Goal: Transaction & Acquisition: Purchase product/service

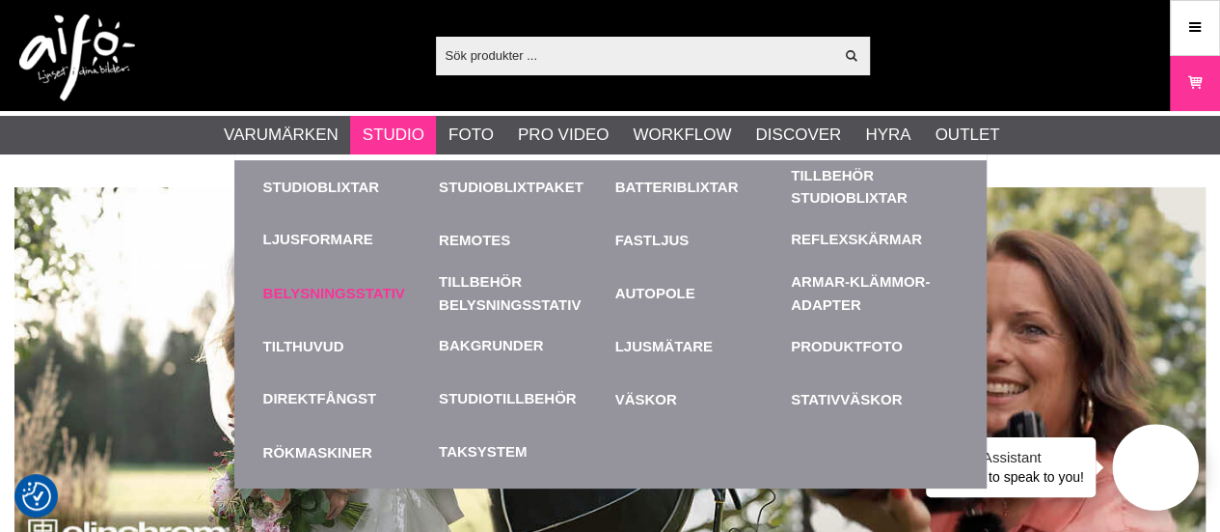
click at [371, 287] on link "Belysningsstativ" at bounding box center [346, 292] width 167 height 53
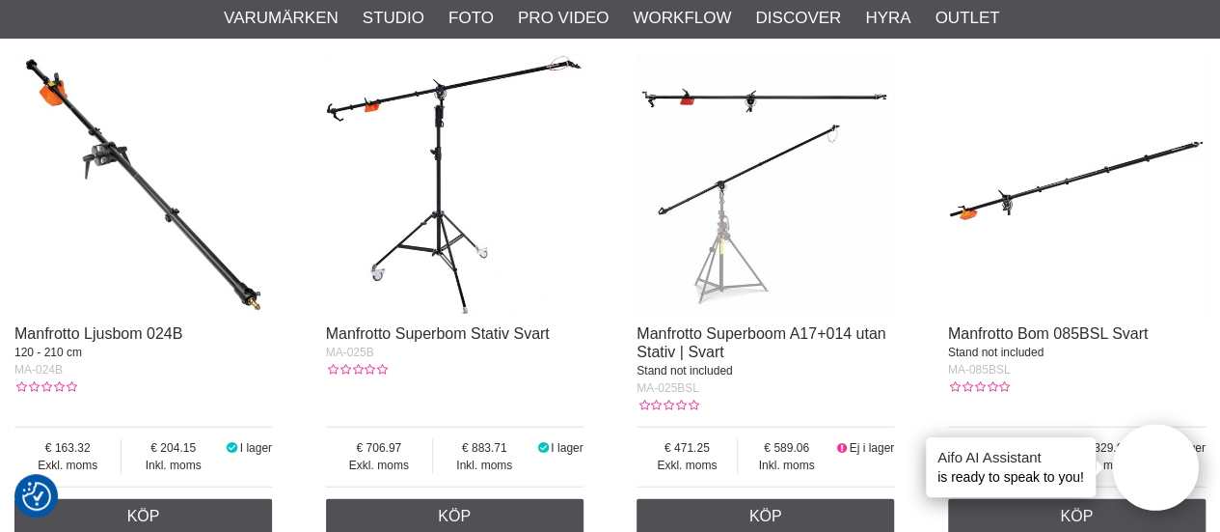
scroll to position [2663, 0]
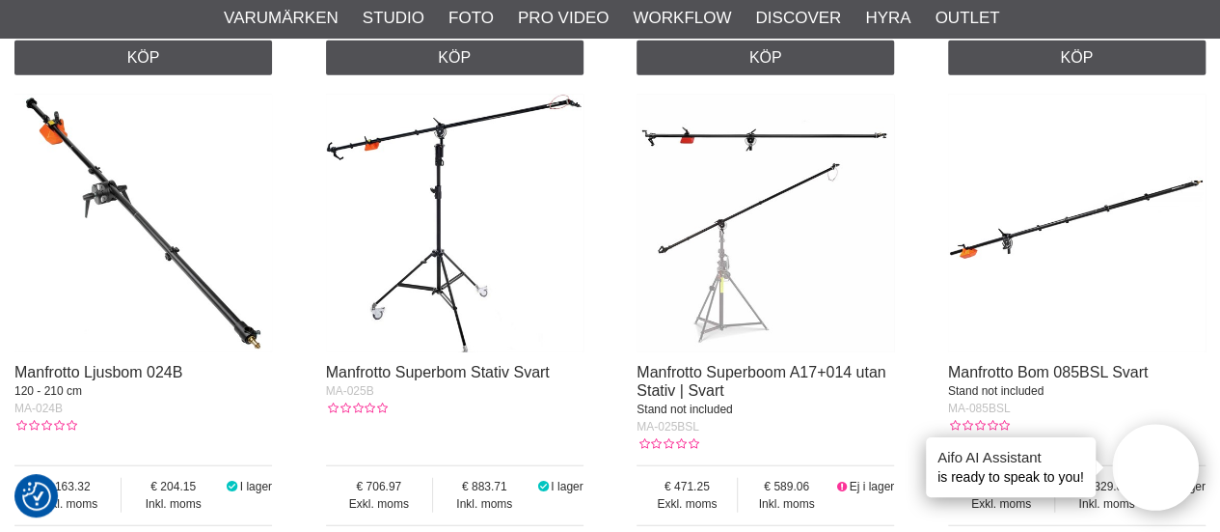
click at [758, 146] on img at bounding box center [766, 224] width 258 height 258
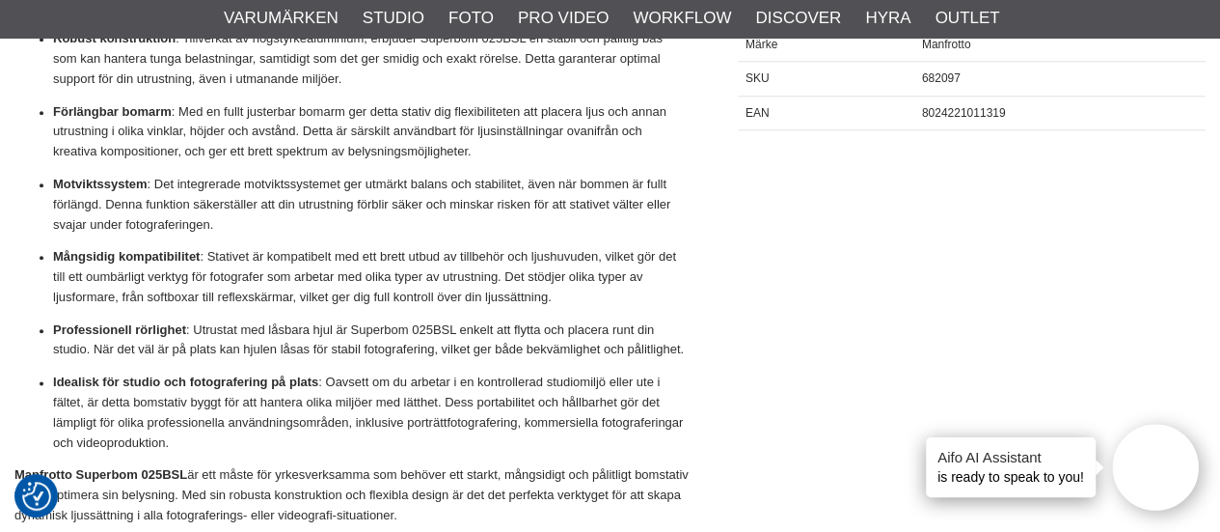
scroll to position [1003, 0]
